Goal: Check status: Check status

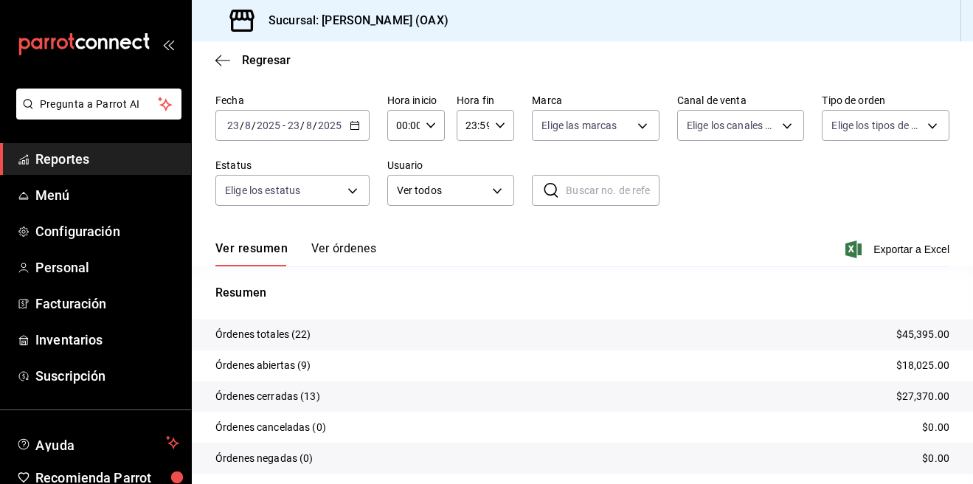
scroll to position [95, 0]
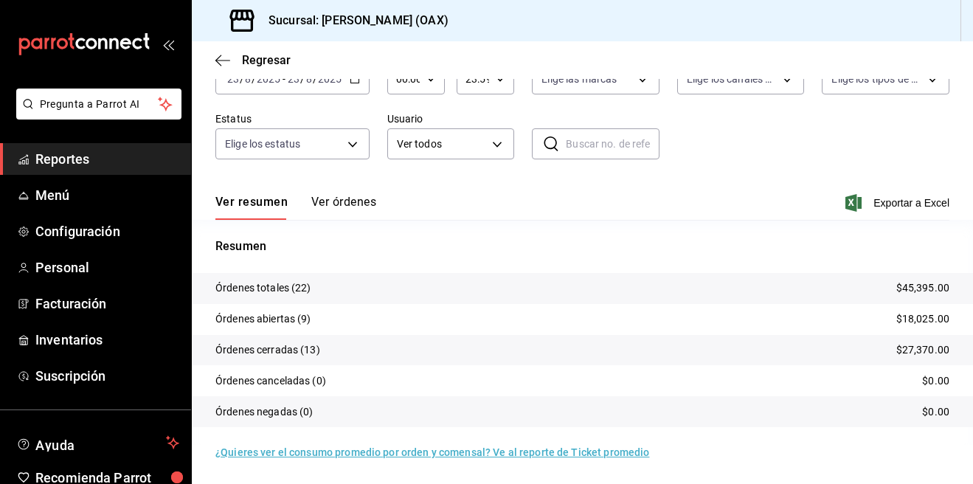
click at [802, 249] on p "Resumen" at bounding box center [582, 247] width 734 height 18
drag, startPoint x: 871, startPoint y: 287, endPoint x: 964, endPoint y: 286, distance: 93.0
click at [964, 286] on div "Regresar Órdenes Fecha 2025-08-23 23 / 8 / 2025 - 2025-08-23 23 / 8 / 2025 Hora…" at bounding box center [582, 262] width 781 height 443
click at [806, 244] on p "Resumen" at bounding box center [582, 247] width 734 height 18
click at [821, 154] on div "Fecha 2025-08-23 23 / 8 / 2025 - 2025-08-23 23 / 8 / 2025 Hora inicio 00:00 Hor…" at bounding box center [582, 109] width 734 height 136
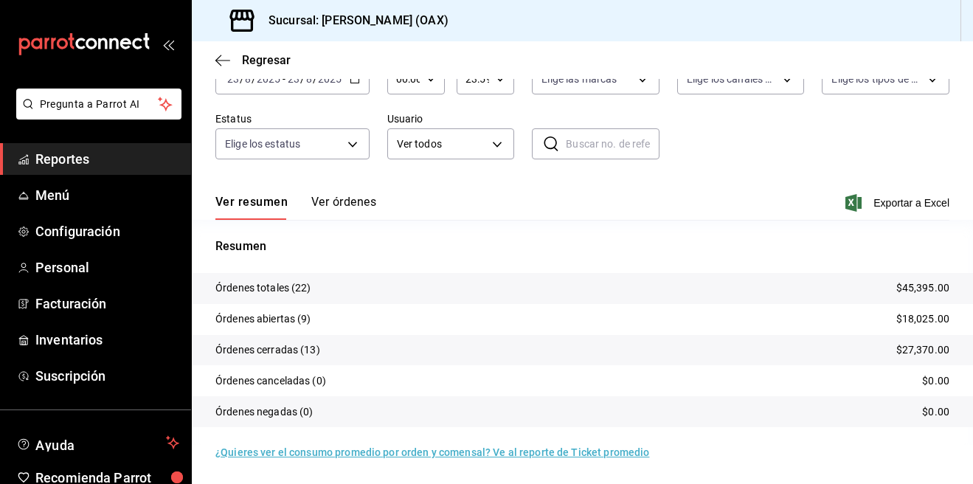
click at [770, 124] on div "Fecha 2025-08-23 23 / 8 / 2025 - 2025-08-23 23 / 8 / 2025 Hora inicio 00:00 Hor…" at bounding box center [582, 109] width 734 height 136
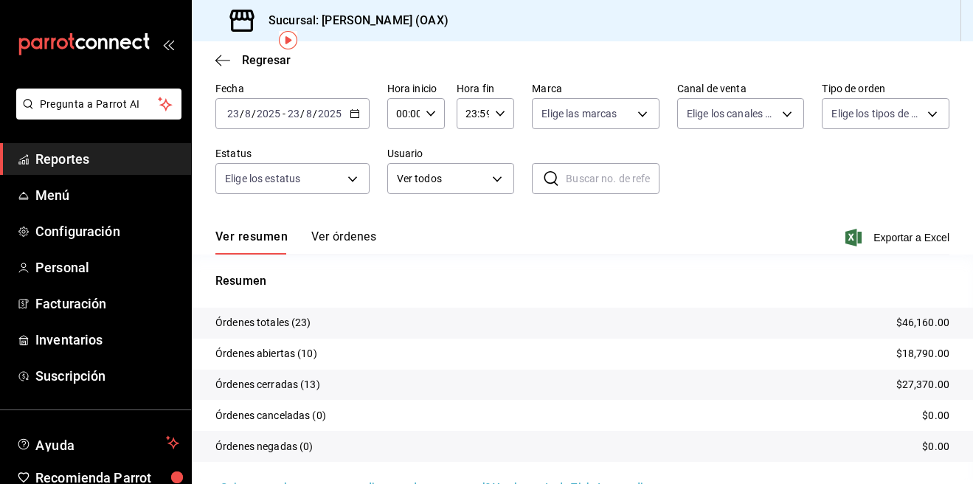
scroll to position [62, 0]
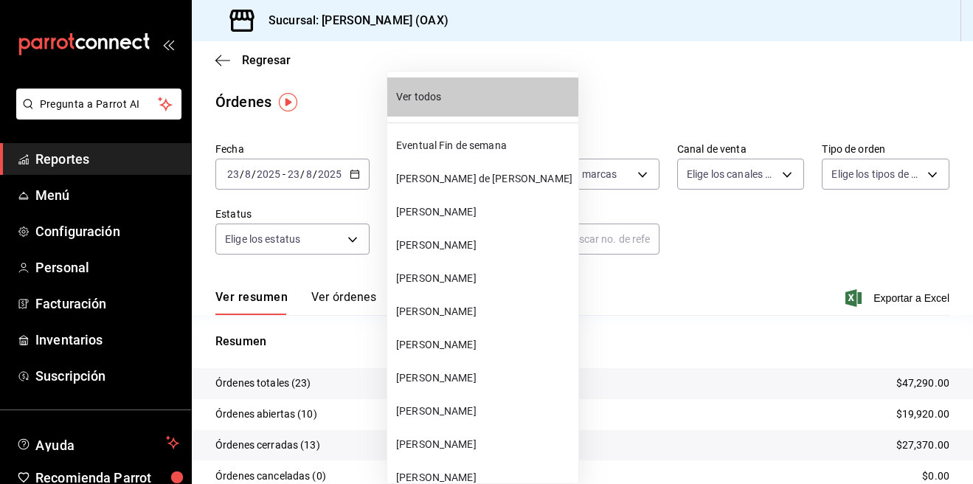
click at [450, 243] on body "Pregunta a Parrot AI Reportes Menú Configuración Personal Facturación Inventari…" at bounding box center [486, 242] width 973 height 484
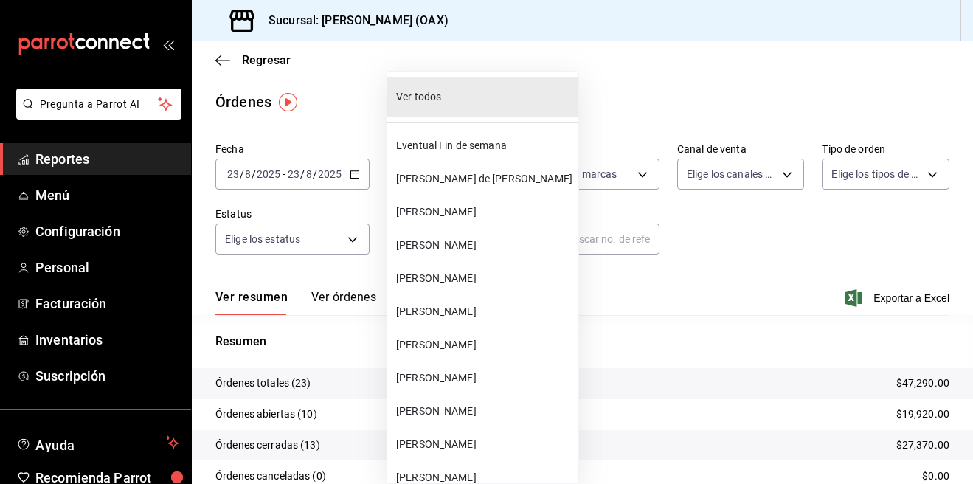
click at [440, 338] on span "Manuel Hernández" at bounding box center [484, 344] width 176 height 15
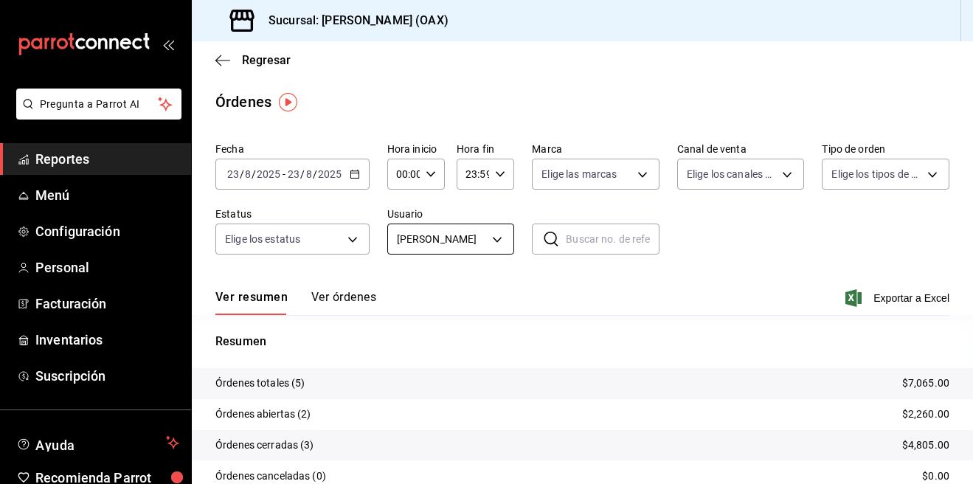
click at [485, 232] on body "Pregunta a Parrot AI Reportes Menú Configuración Personal Facturación Inventari…" at bounding box center [486, 242] width 973 height 484
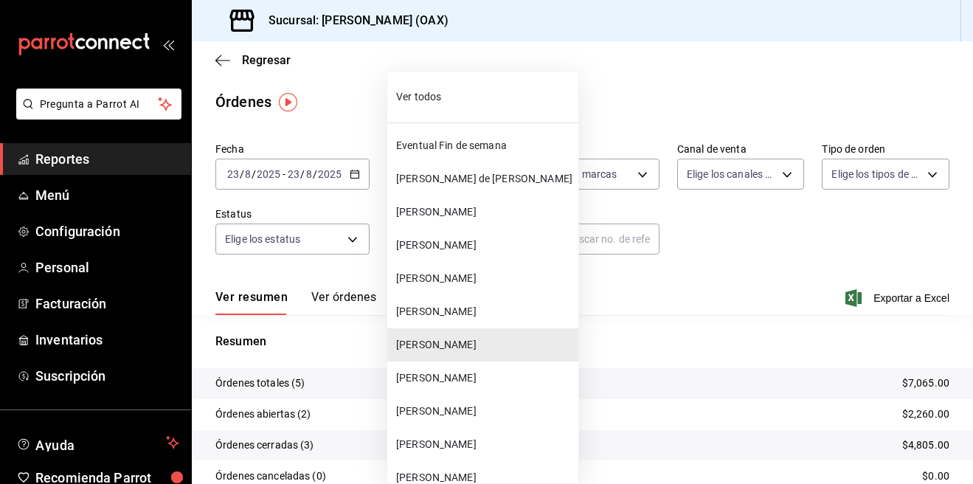
click at [449, 249] on span "[PERSON_NAME]" at bounding box center [484, 245] width 176 height 15
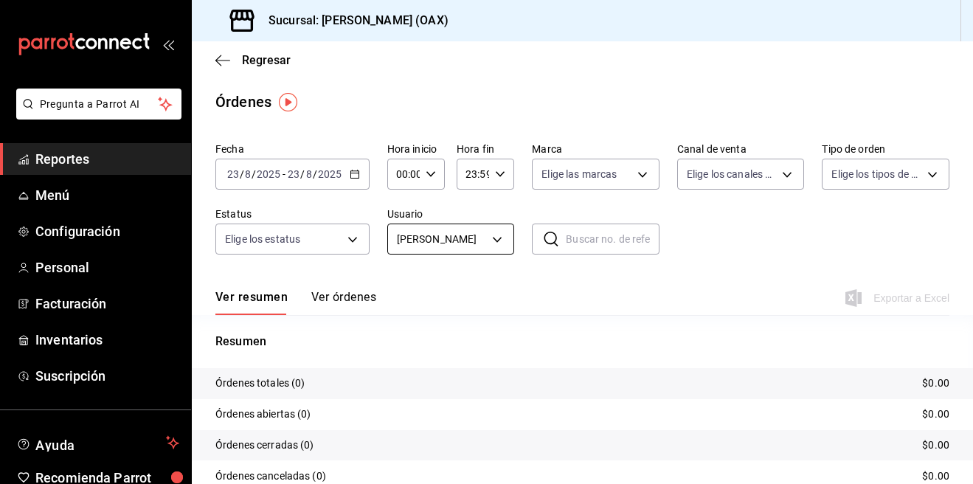
click at [480, 238] on body "Pregunta a Parrot AI Reportes Menú Configuración Personal Facturación Inventari…" at bounding box center [486, 242] width 973 height 484
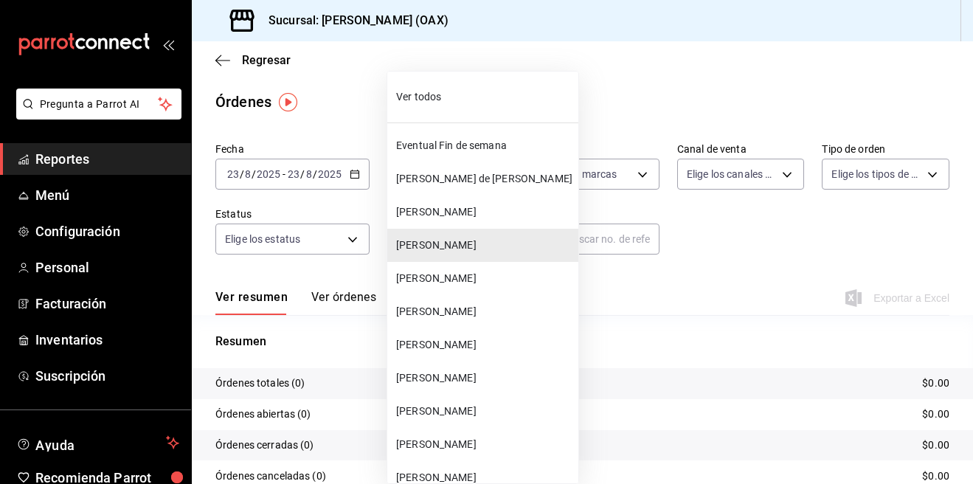
click at [428, 377] on span "Rodolfo Avila" at bounding box center [484, 377] width 176 height 15
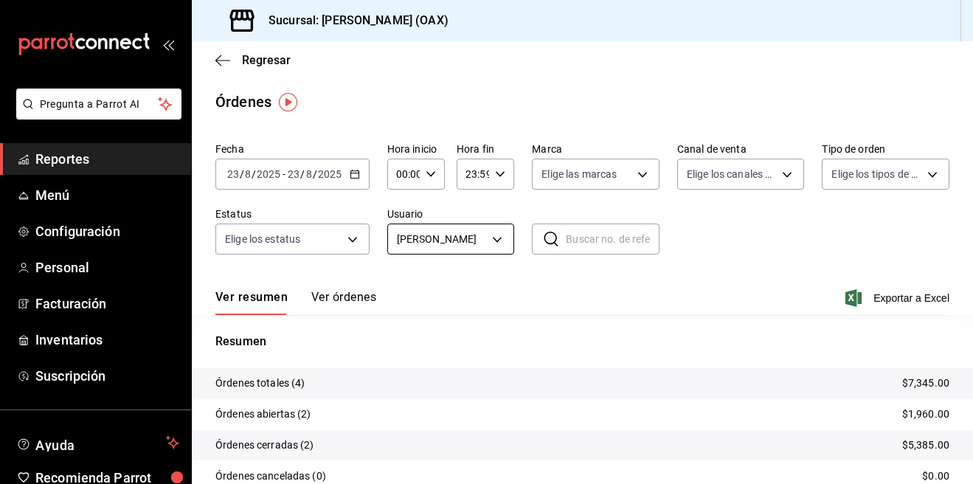
click at [493, 241] on body "Pregunta a Parrot AI Reportes Menú Configuración Personal Facturación Inventari…" at bounding box center [486, 242] width 973 height 484
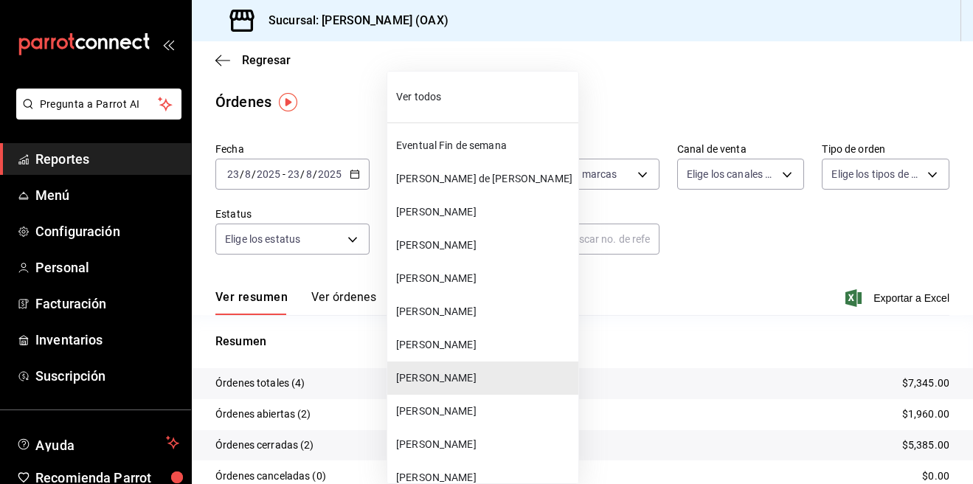
click at [428, 174] on span "Maria de Lourdes Guerrero Ortega" at bounding box center [484, 178] width 176 height 15
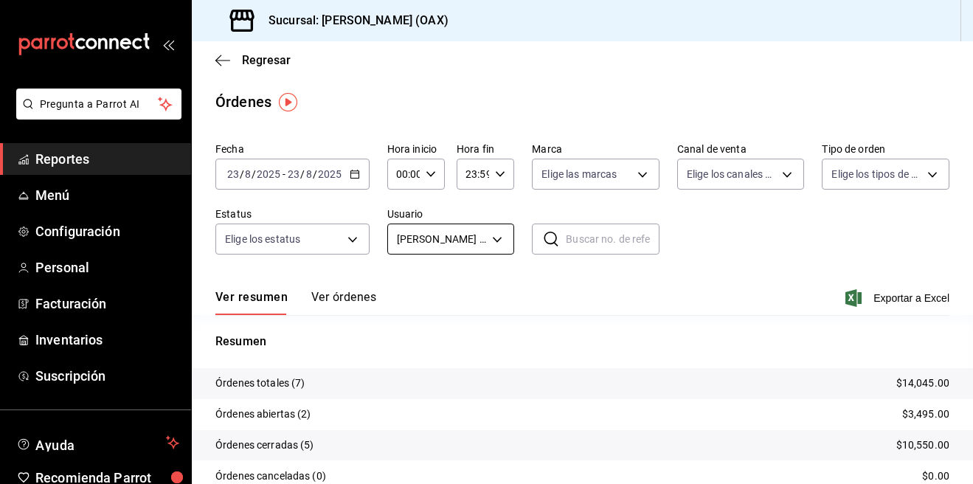
click at [491, 231] on body "Pregunta a Parrot AI Reportes Menú Configuración Personal Facturación Inventari…" at bounding box center [486, 242] width 973 height 484
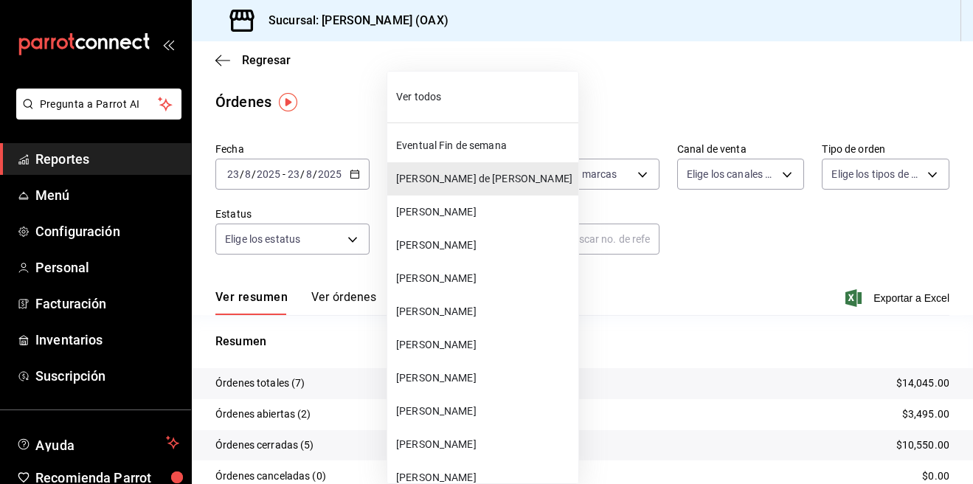
click at [443, 100] on span "Ver todos" at bounding box center [484, 96] width 176 height 15
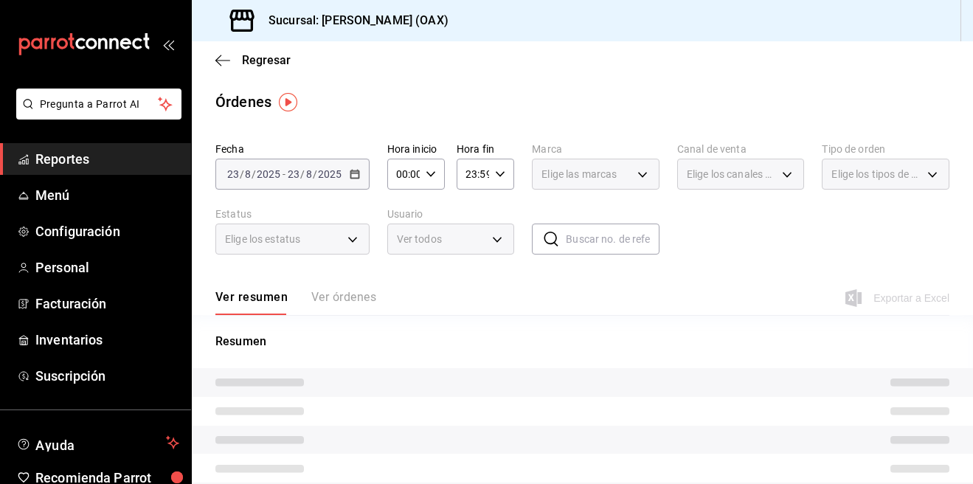
type input "ALL"
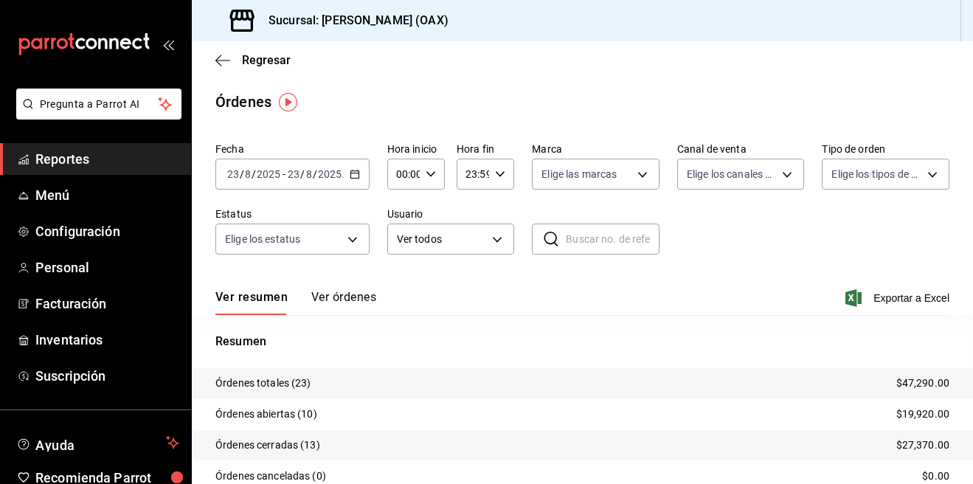
click at [574, 0] on div "Sucursal: [PERSON_NAME] (OAX)" at bounding box center [582, 20] width 781 height 41
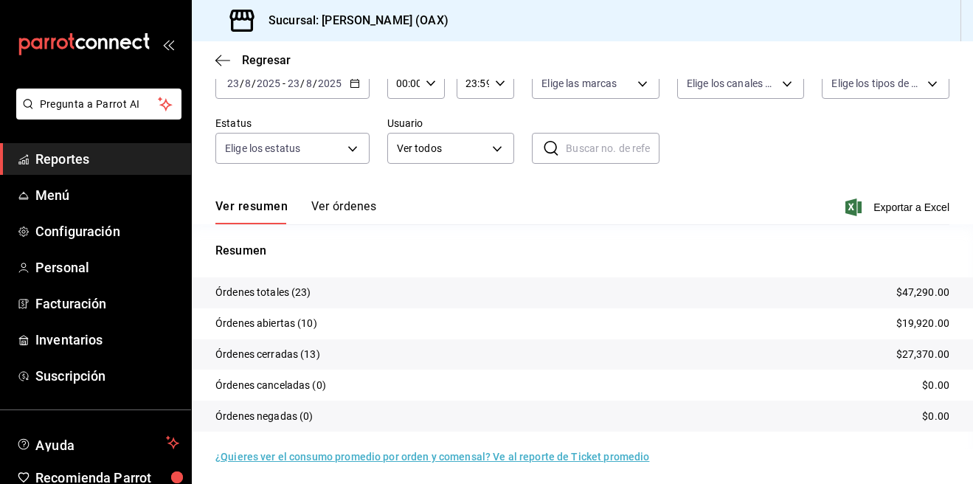
scroll to position [95, 0]
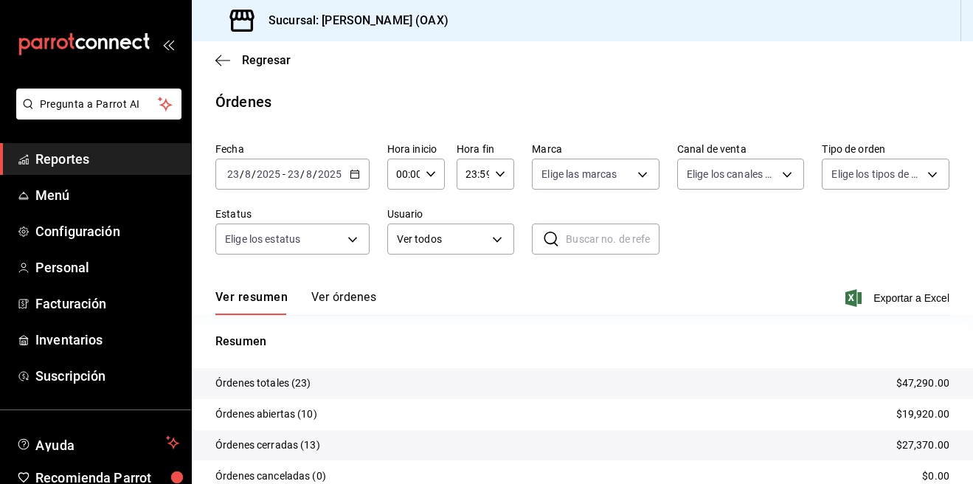
scroll to position [94, 0]
